Goal: Transaction & Acquisition: Book appointment/travel/reservation

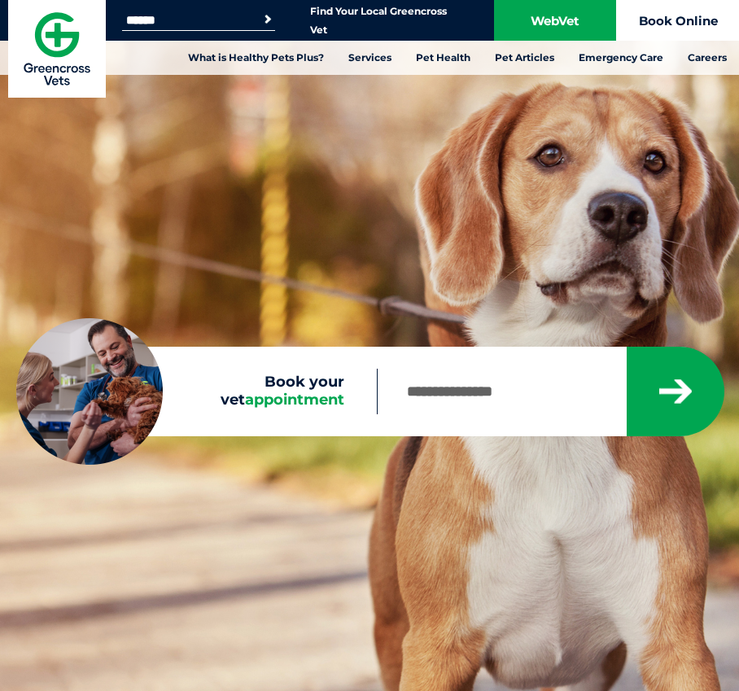
click at [653, 30] on link "Book Online" at bounding box center [678, 20] width 122 height 41
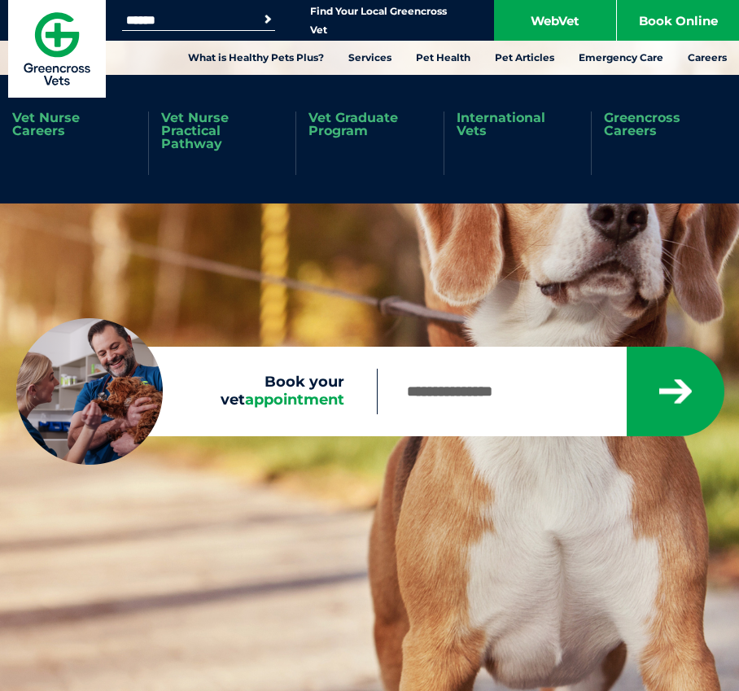
click at [334, 133] on link "Vet Graduate Program" at bounding box center [369, 124] width 123 height 26
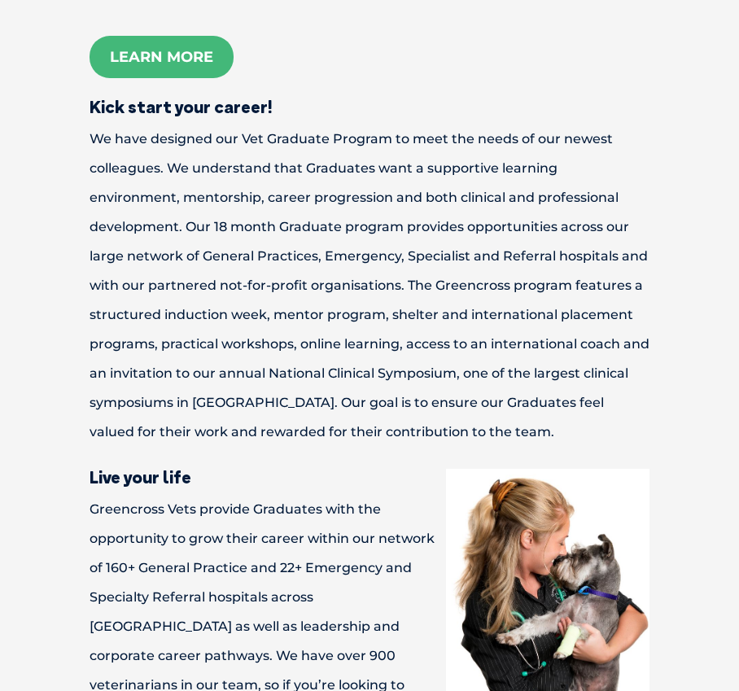
scroll to position [1259, 0]
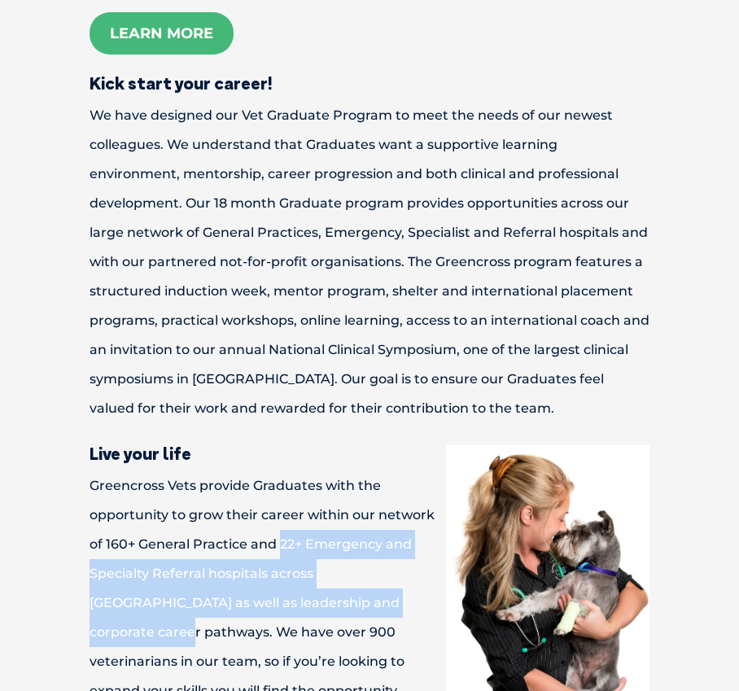
drag, startPoint x: 278, startPoint y: 544, endPoint x: 356, endPoint y: 596, distance: 93.2
click at [356, 596] on p "Greencross Vets provide Graduates with the opportunity to grow their career wit…" at bounding box center [370, 617] width 674 height 293
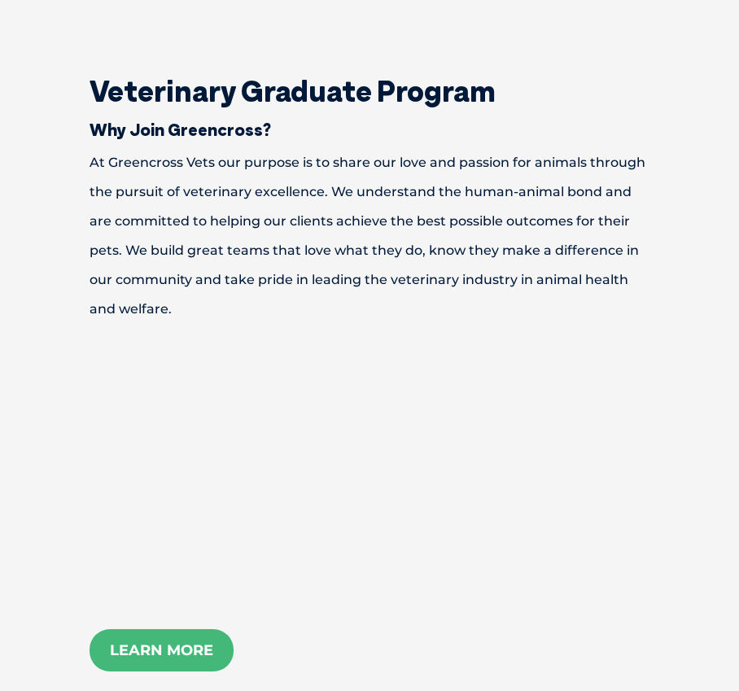
scroll to position [704, 0]
